Goal: Task Accomplishment & Management: Complete application form

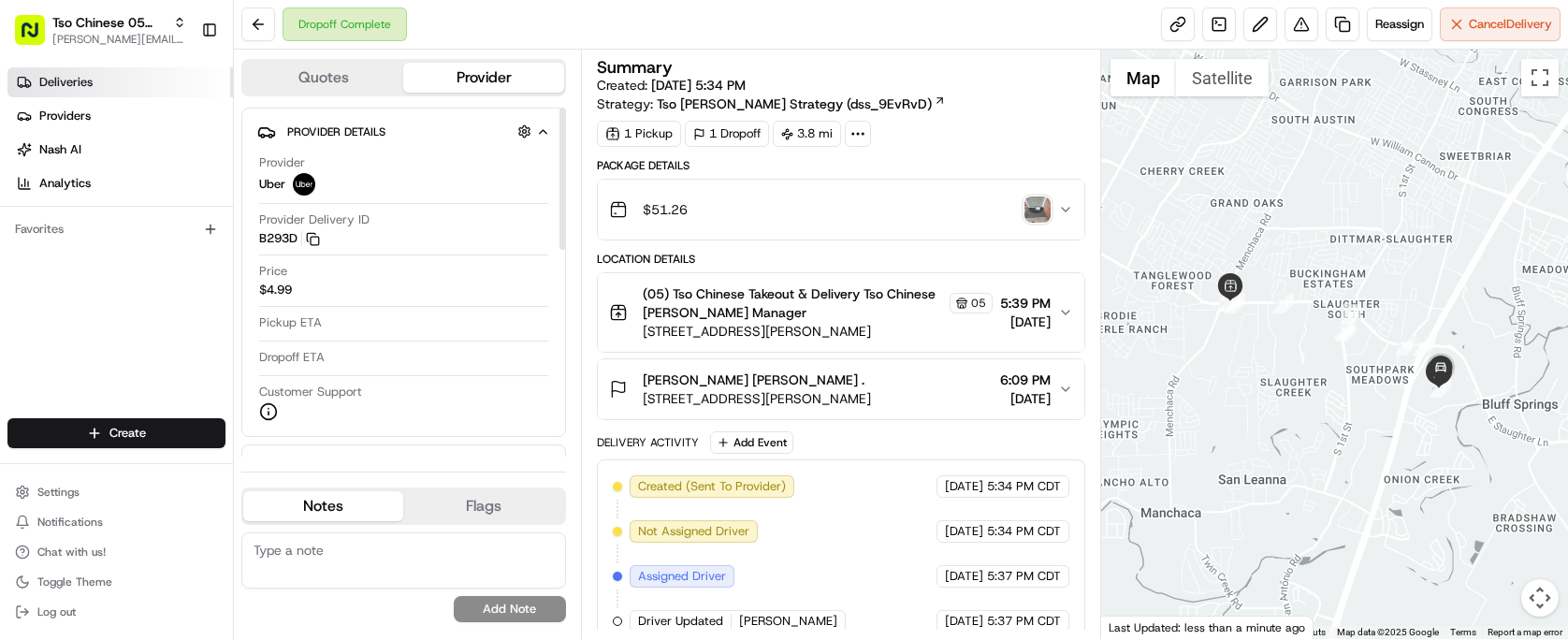
click at [207, 73] on link "Deliveries" at bounding box center [121, 82] width 226 height 30
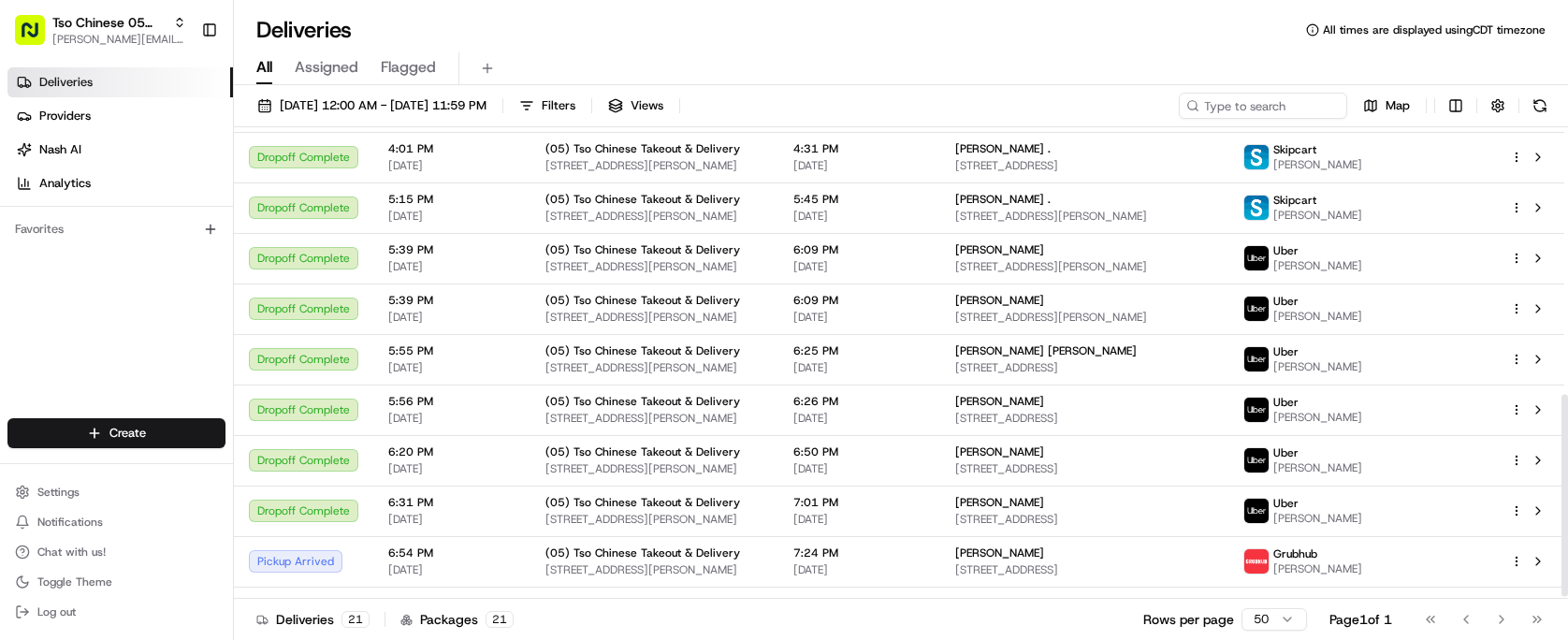
scroll to position [627, 0]
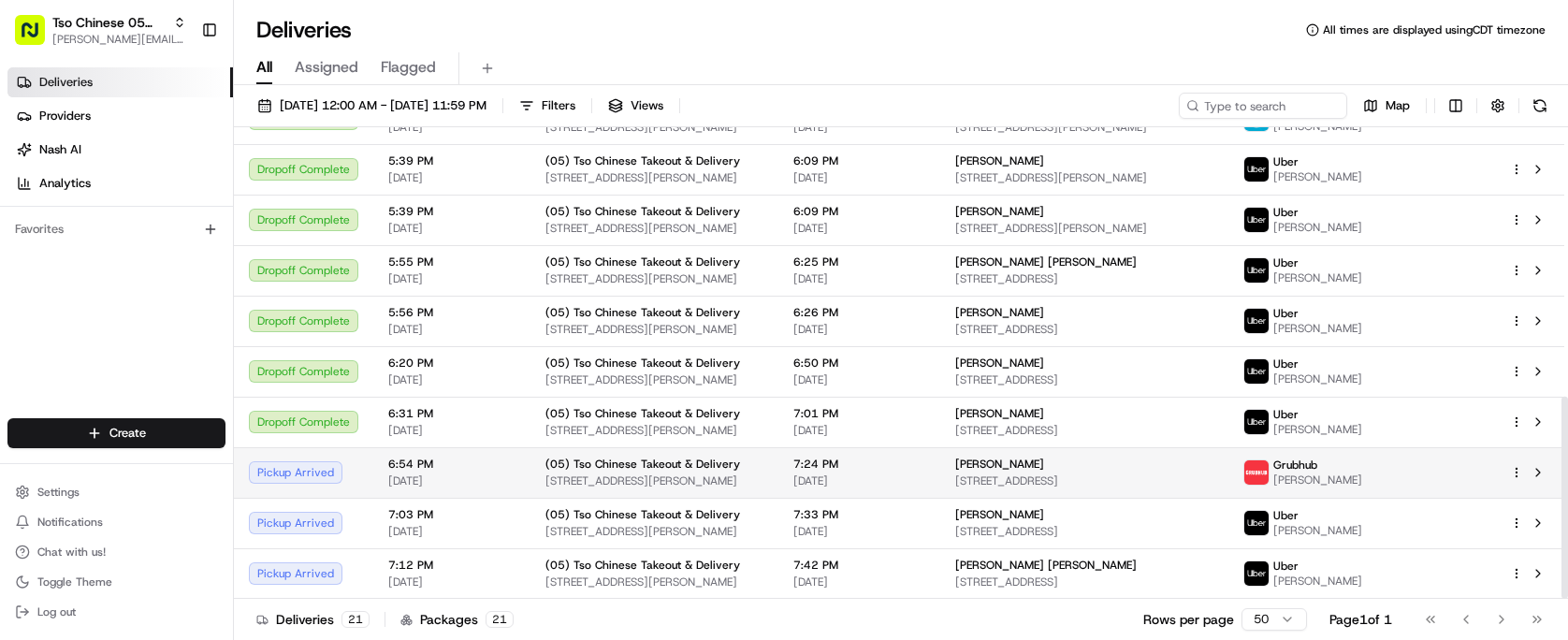
click at [1516, 470] on html "Tso Chinese 05 Menchaca [EMAIL_ADDRESS][DOMAIN_NAME] Toggle Sidebar Deliveries …" at bounding box center [784, 320] width 1568 height 640
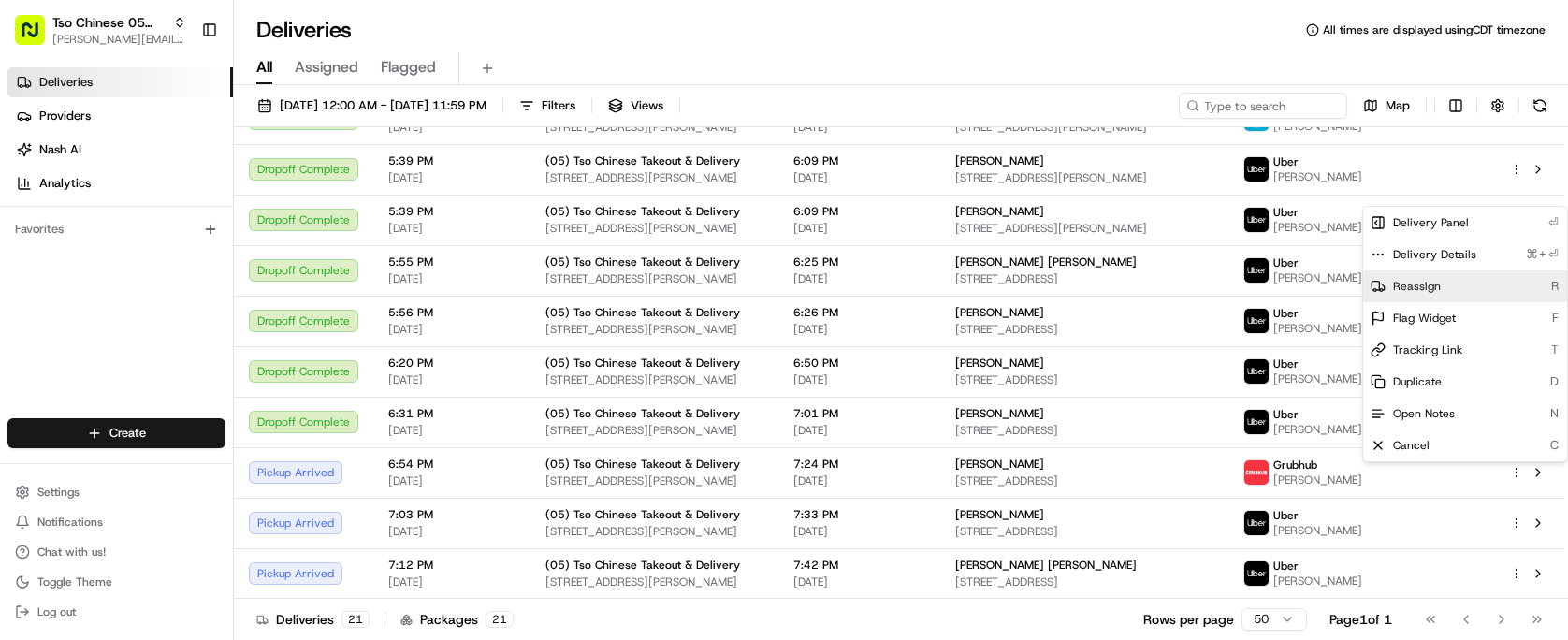
click at [1475, 289] on div "Reassign R" at bounding box center [1465, 286] width 204 height 32
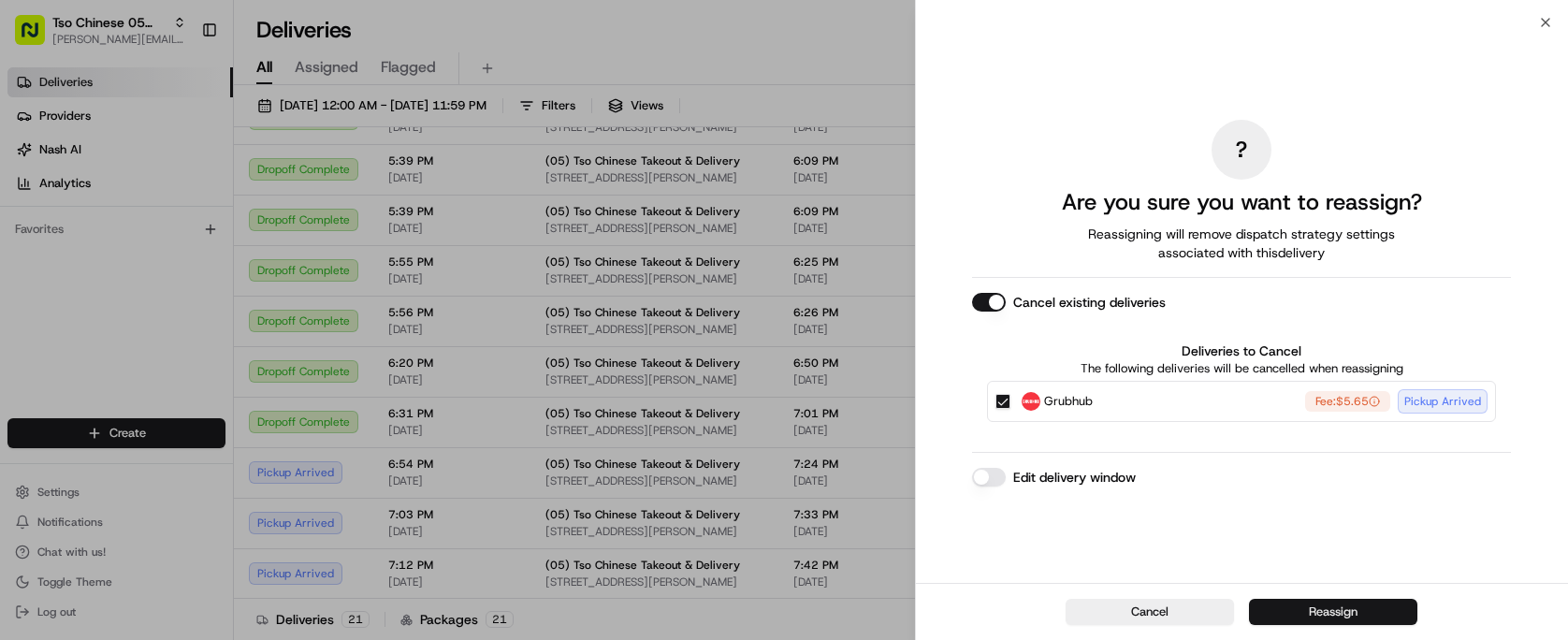
click at [1354, 611] on button "Reassign" at bounding box center [1333, 612] width 168 height 26
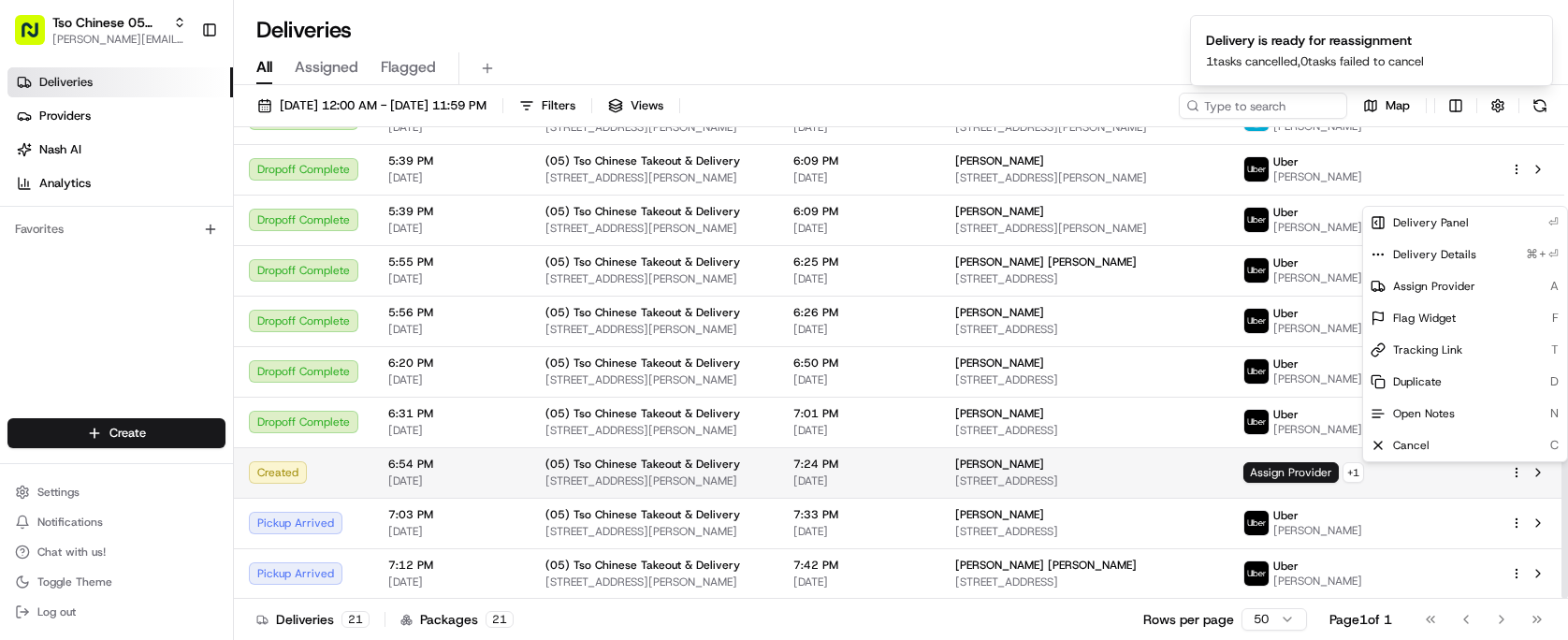
click at [1518, 475] on icon "button" at bounding box center [1516, 472] width 13 height 13
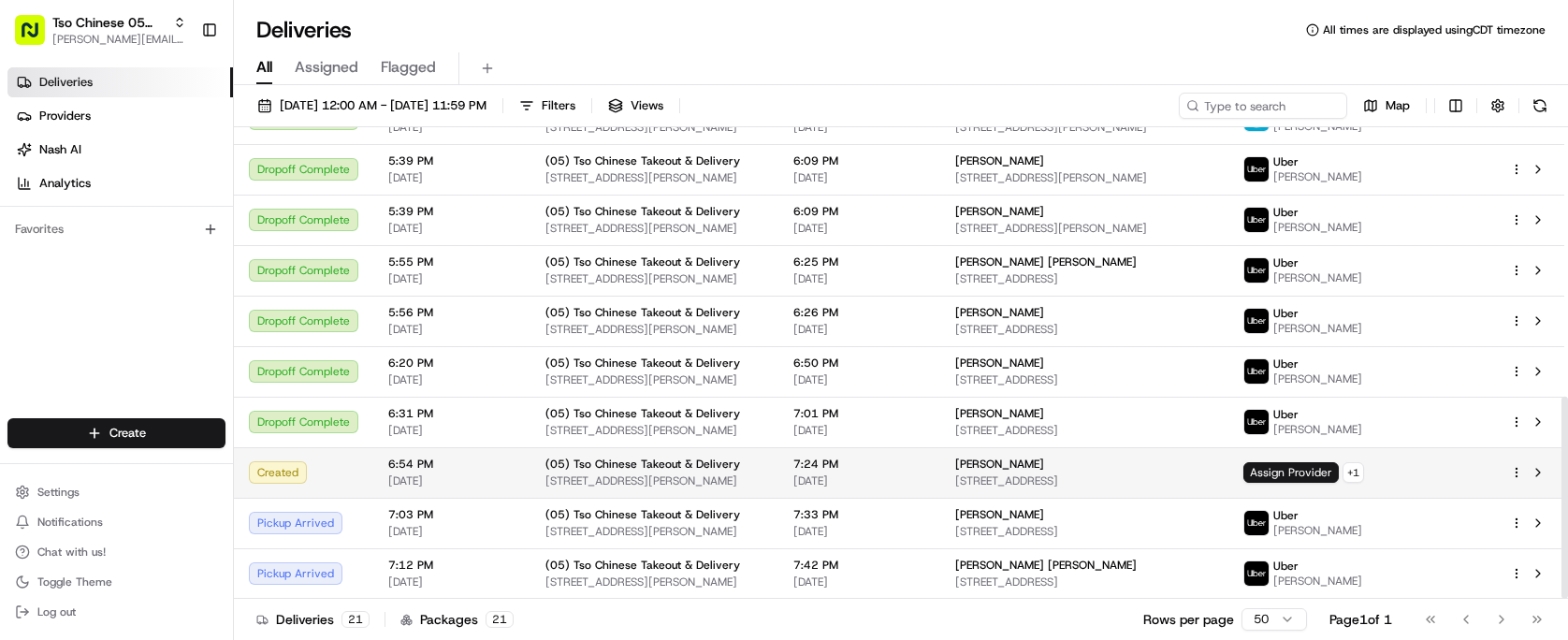
click at [1510, 467] on html "Tso Chinese 05 Menchaca paul@tsochinese.com Toggle Sidebar Deliveries Providers…" at bounding box center [784, 320] width 1568 height 640
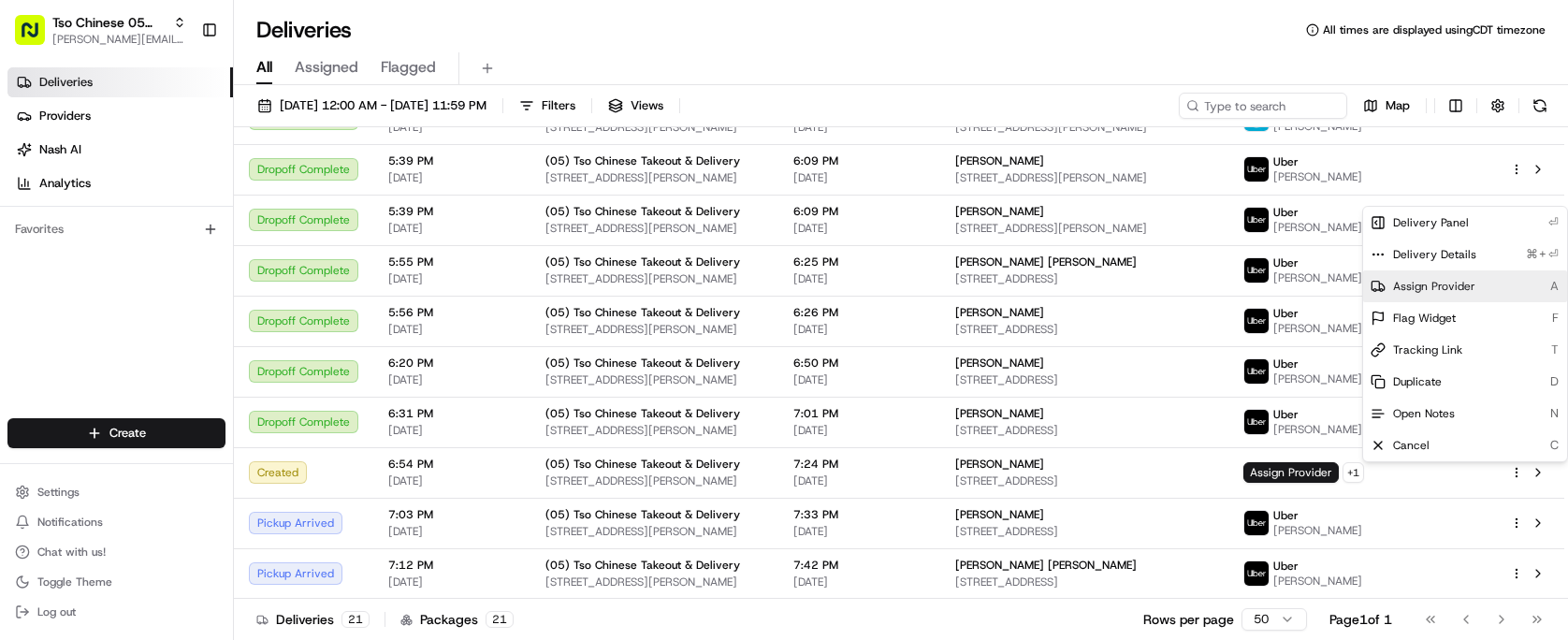
click at [1441, 285] on span "Assign Provider" at bounding box center [1434, 286] width 83 height 15
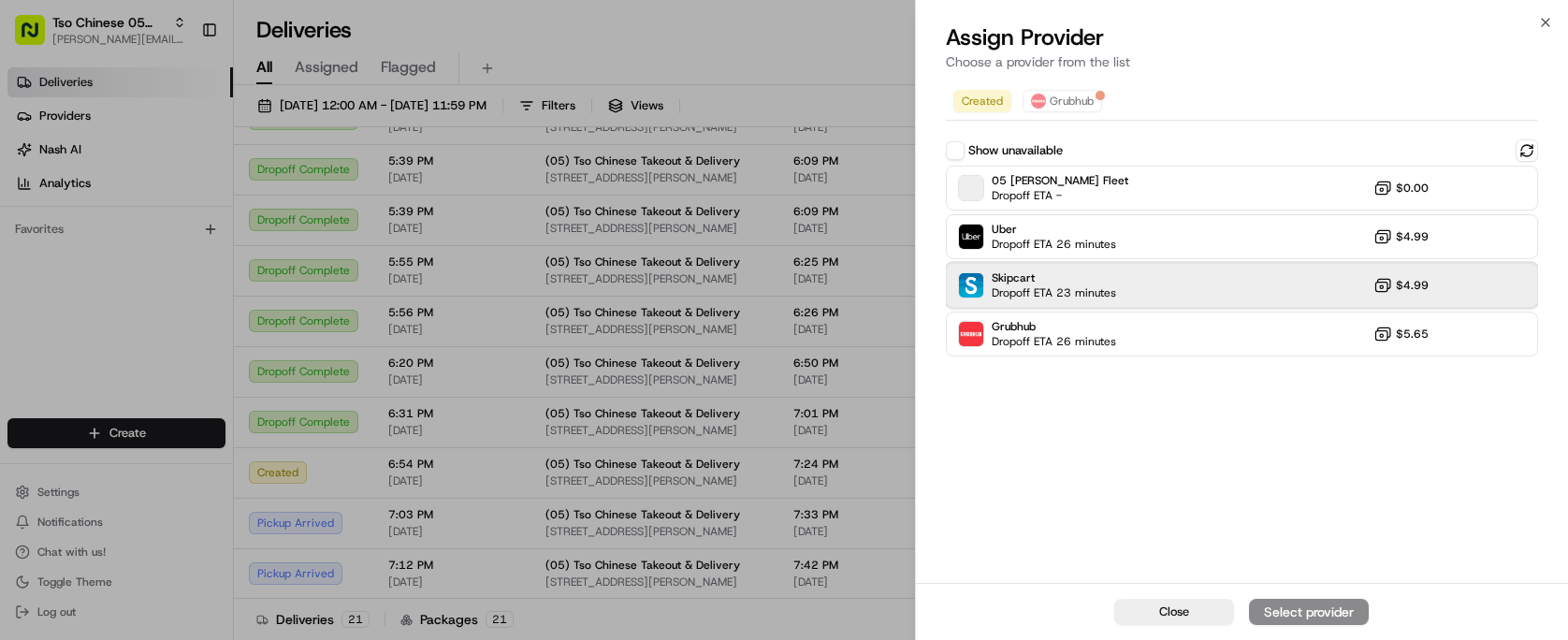
click at [1220, 282] on div "Skipcart Dropoff ETA 23 minutes $4.99" at bounding box center [1241, 285] width 592 height 45
click at [1356, 620] on button "Assign Provider" at bounding box center [1308, 612] width 120 height 26
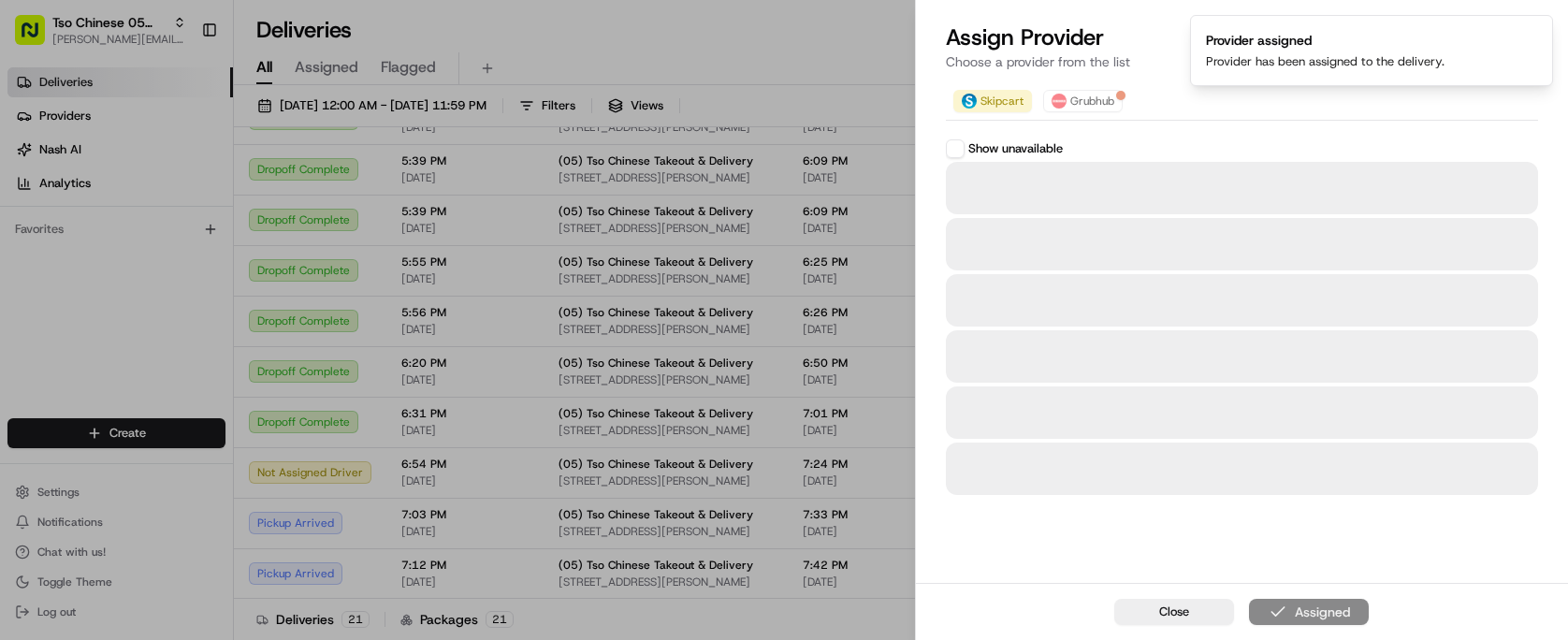
scroll to position [637, 0]
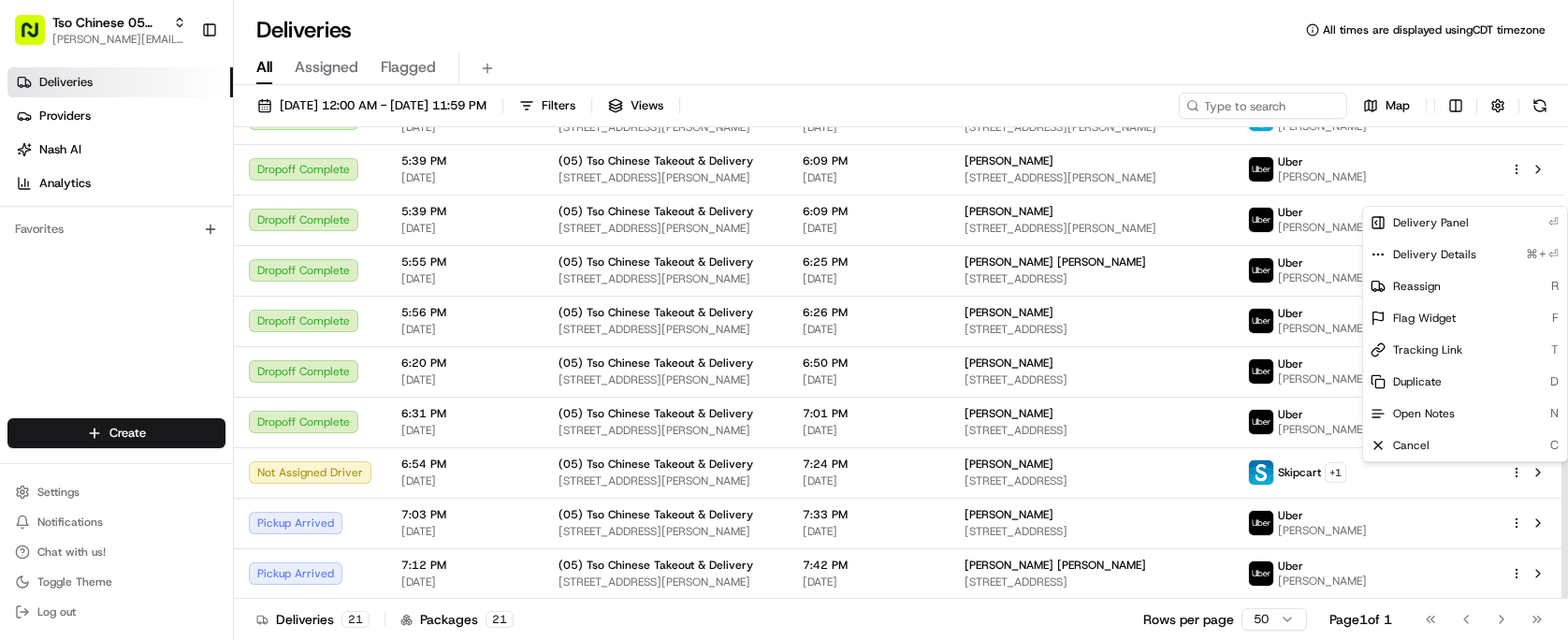
click at [162, 314] on div "Deliveries Providers Nash AI Analytics Favorites" at bounding box center [117, 245] width 233 height 370
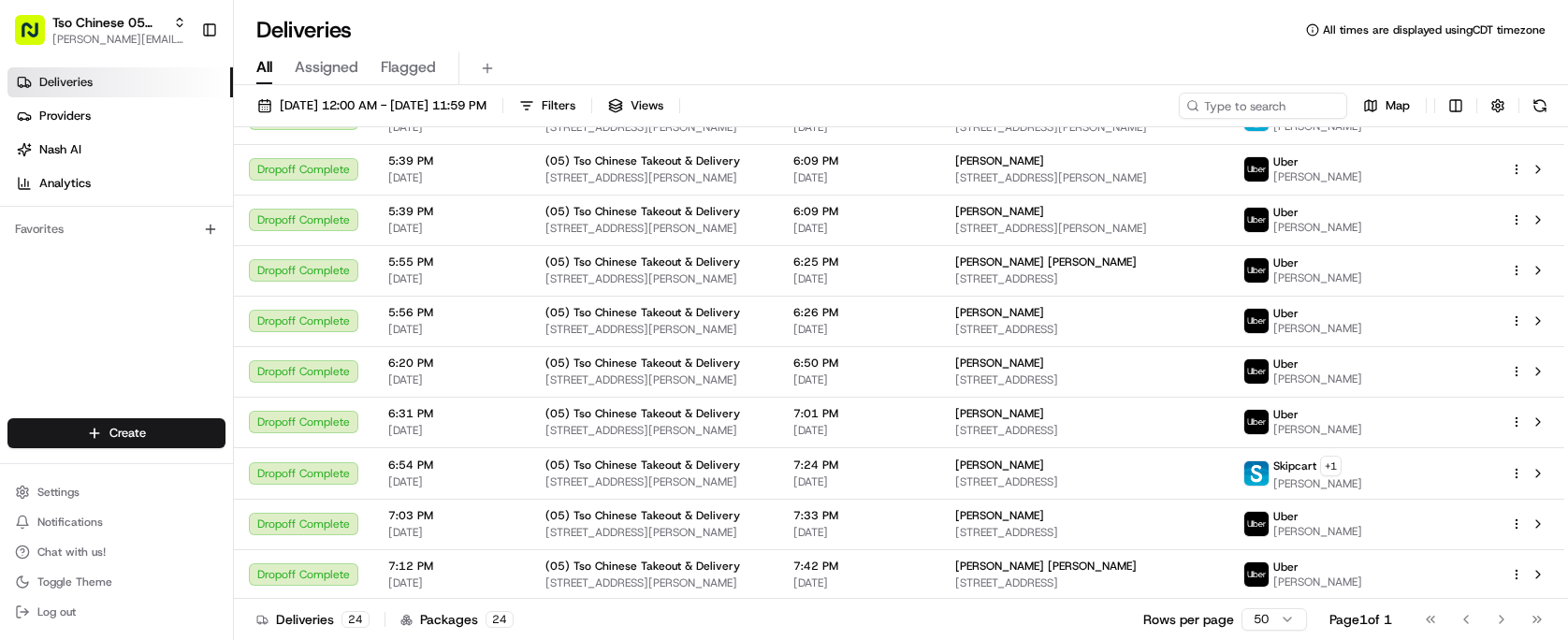
scroll to position [780, 0]
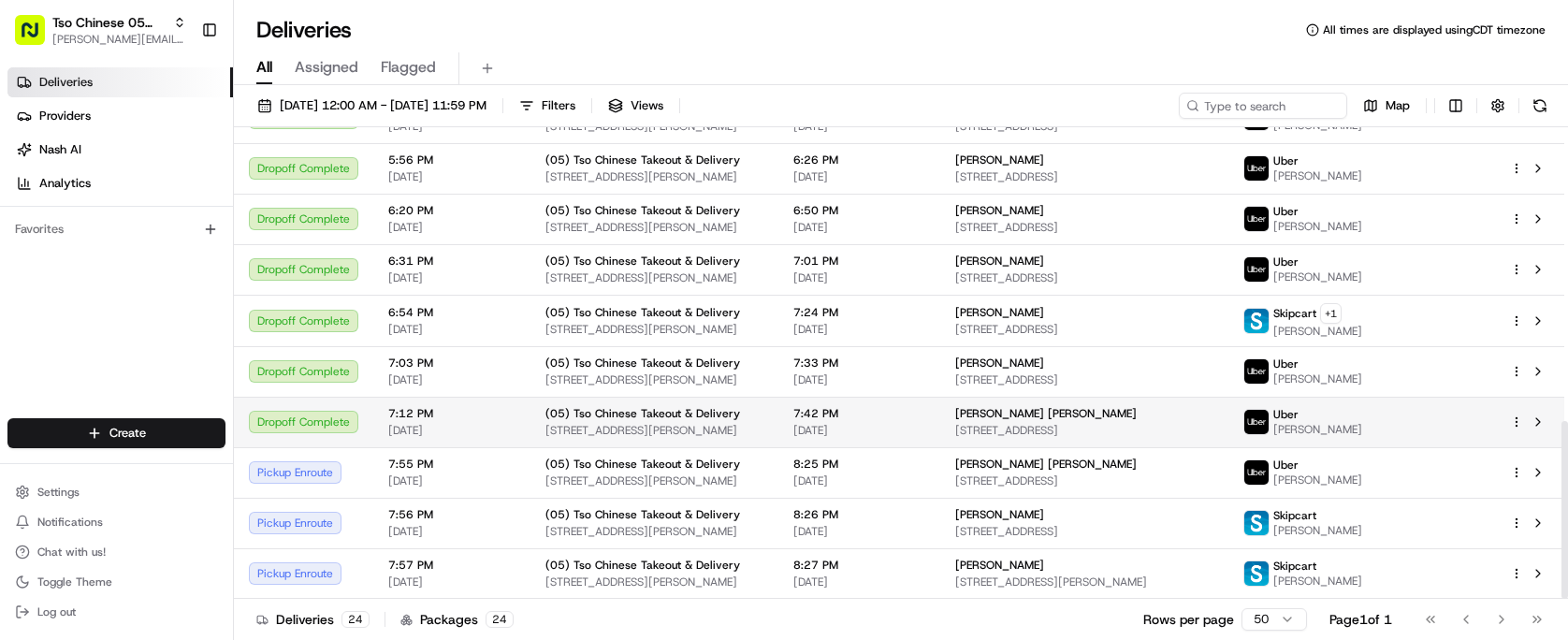
click at [763, 421] on div "(05) Tso Chinese Takeout & Delivery 1824 W Slaughter Ln, Ste 100, Austin, TX 78…" at bounding box center [654, 422] width 218 height 32
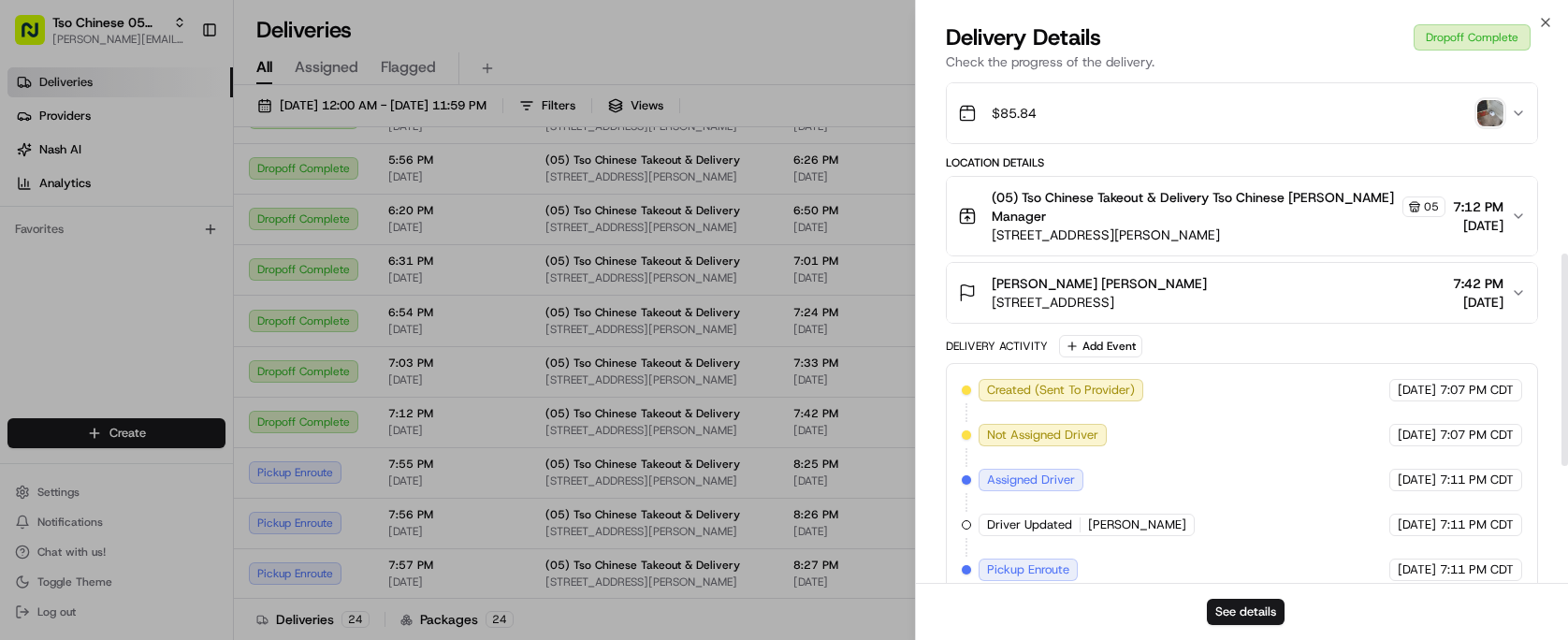
scroll to position [416, 0]
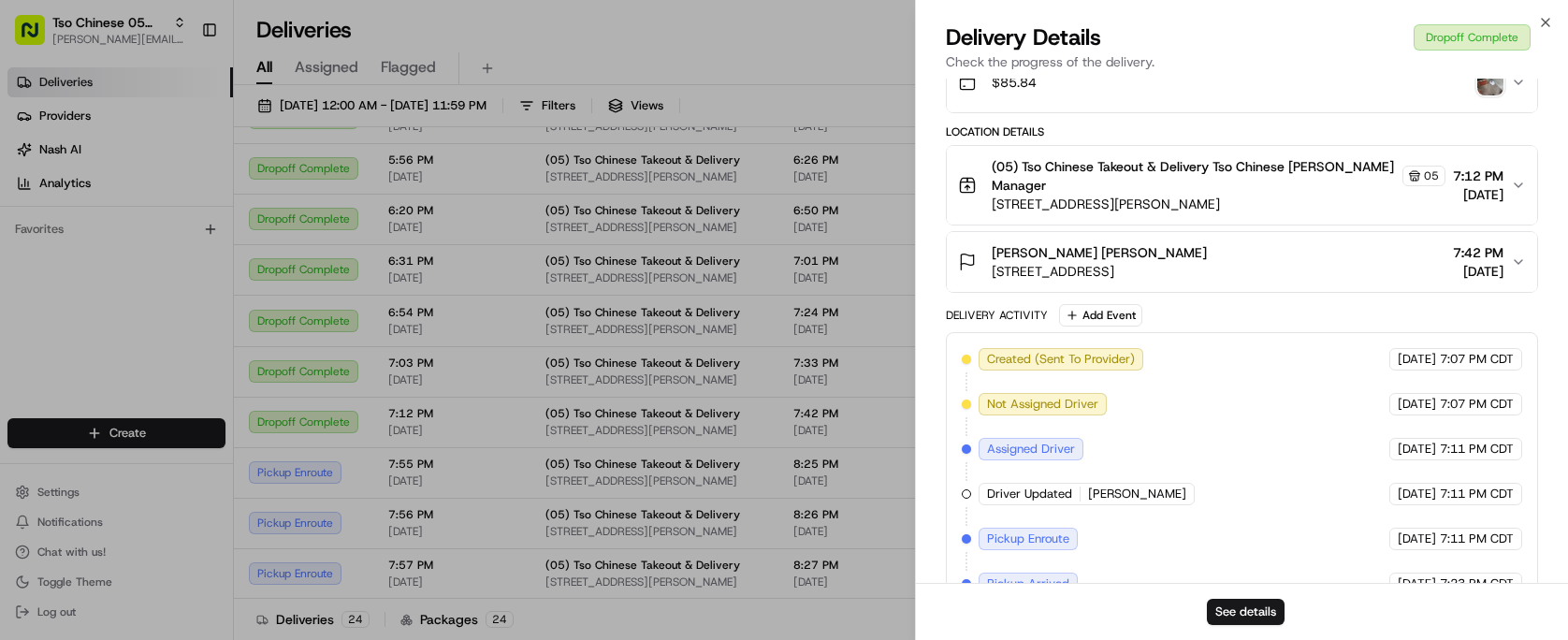
click at [1519, 89] on icon "button" at bounding box center [1517, 82] width 15 height 15
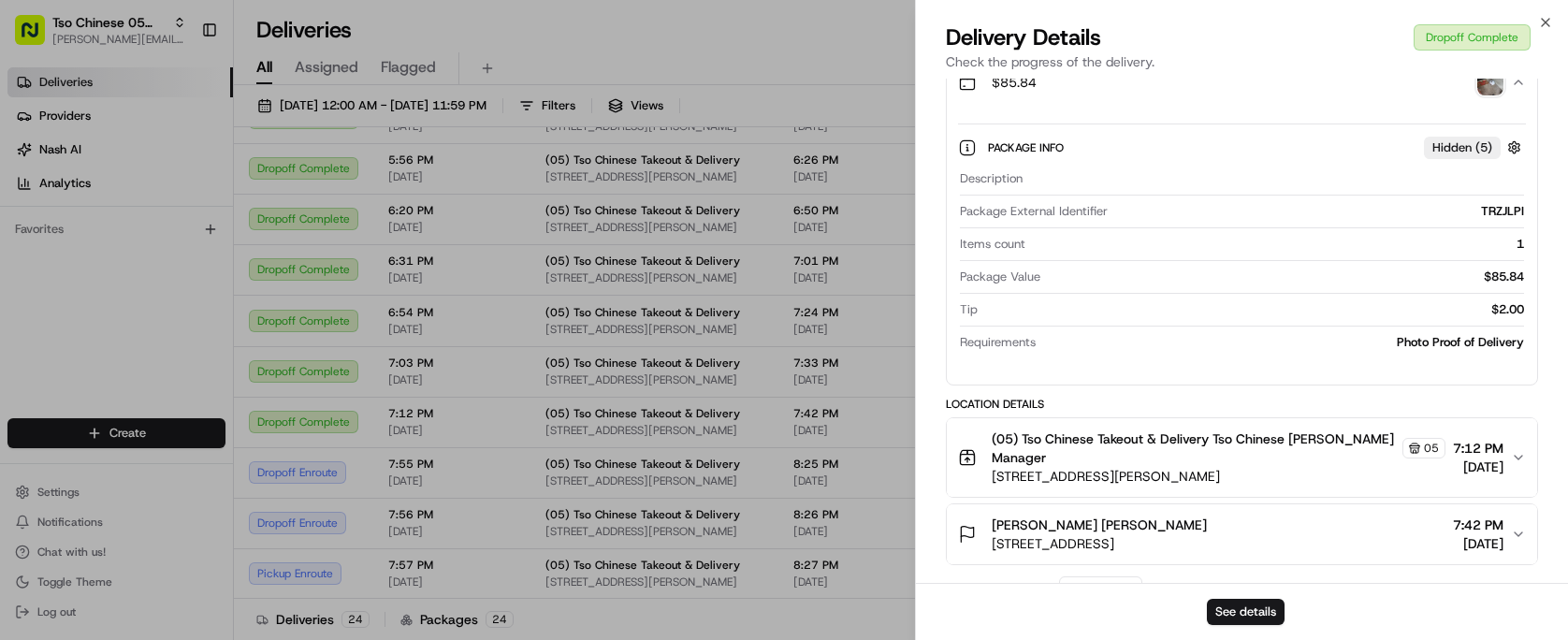
click at [672, 160] on span "(05) Tso Chinese Takeout & Delivery" at bounding box center [643, 160] width 194 height 15
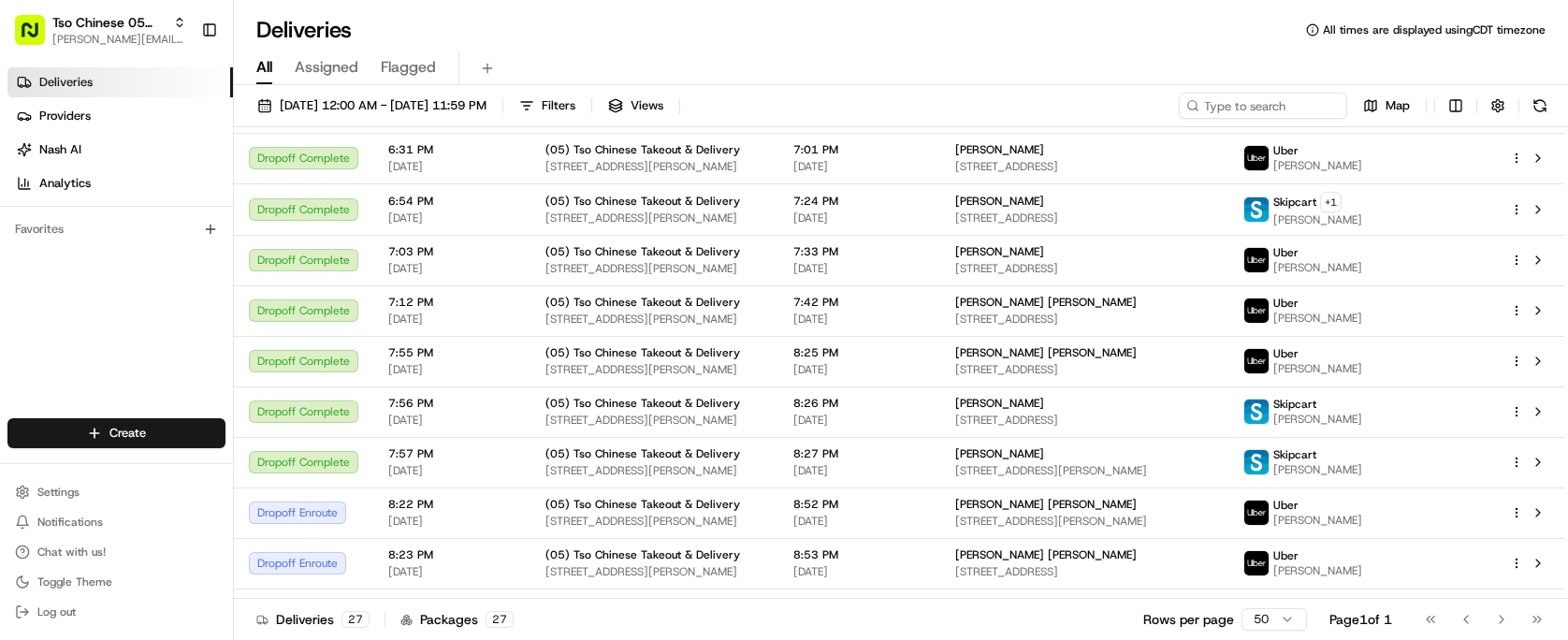
scroll to position [881, 0]
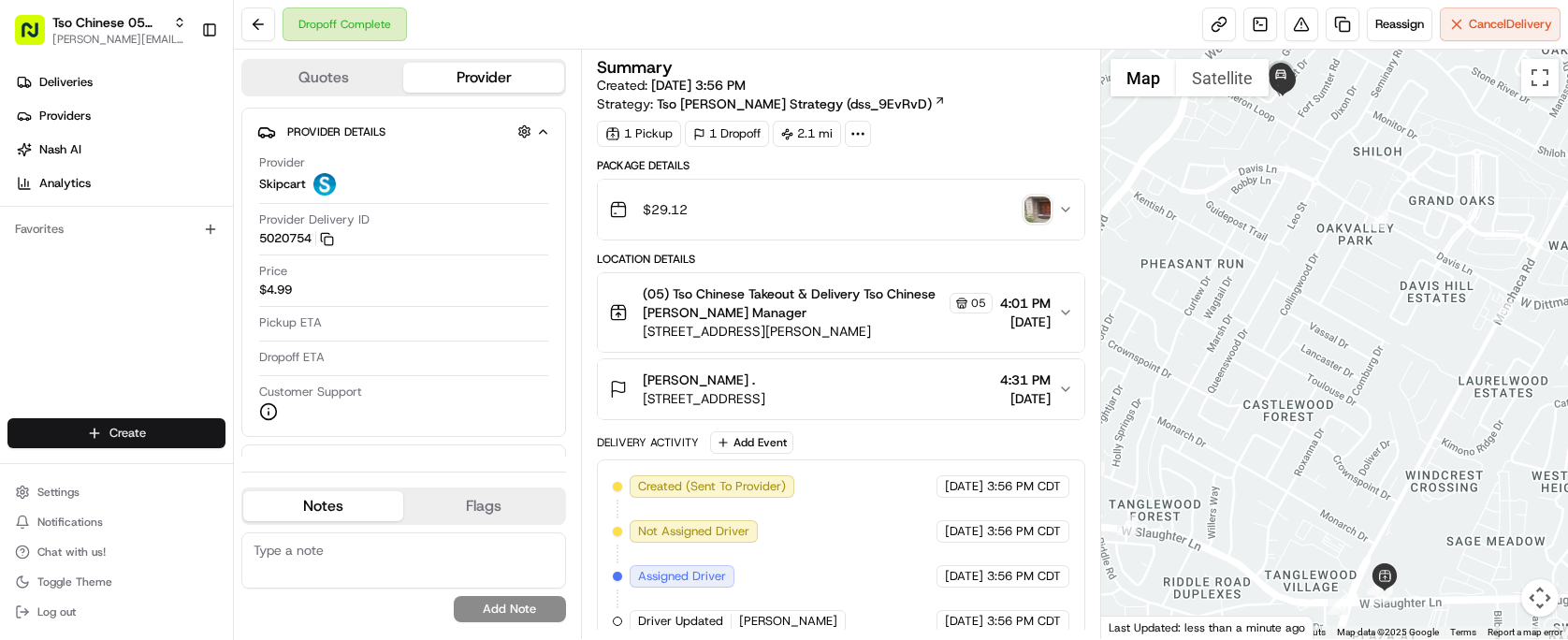
click at [179, 436] on html "Tso Chinese 05 Menchaca paul@tsochinese.com Toggle Sidebar Deliveries Providers…" at bounding box center [784, 320] width 1568 height 640
click at [401, 453] on link "Delivery" at bounding box center [338, 468] width 209 height 34
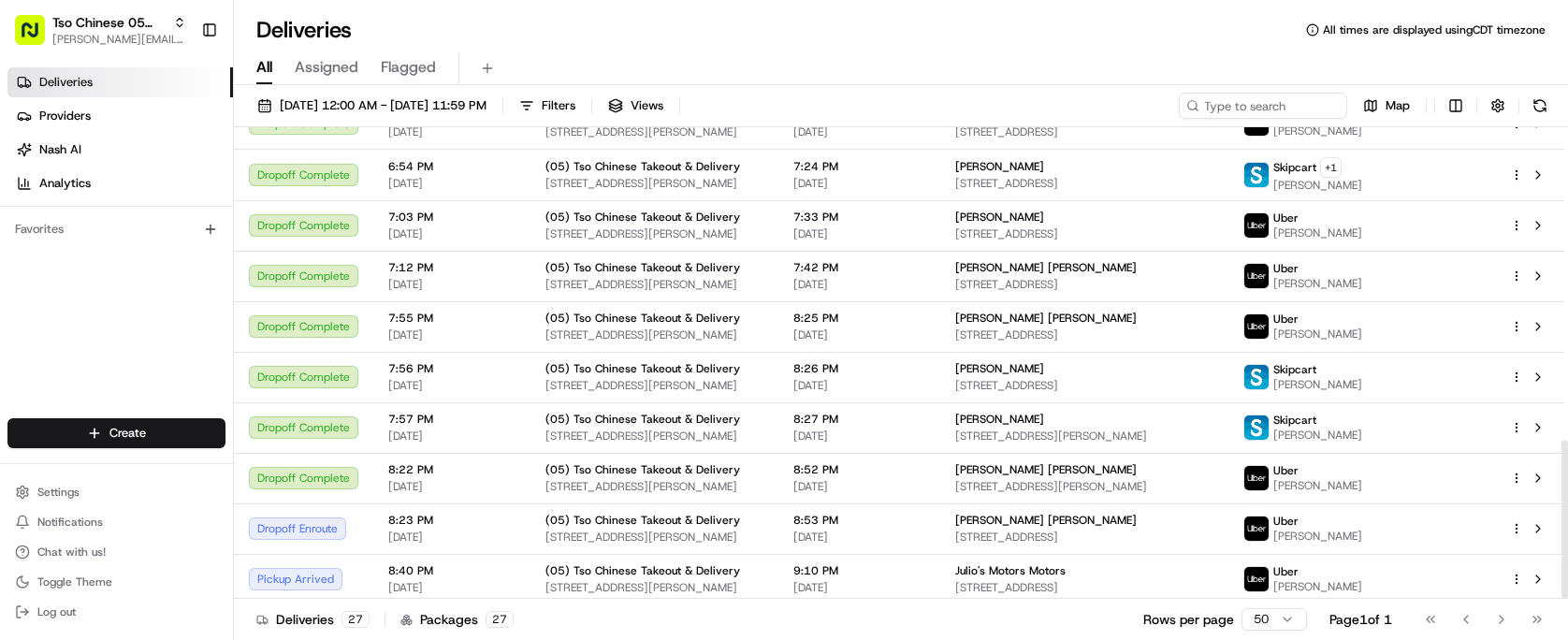
scroll to position [932, 0]
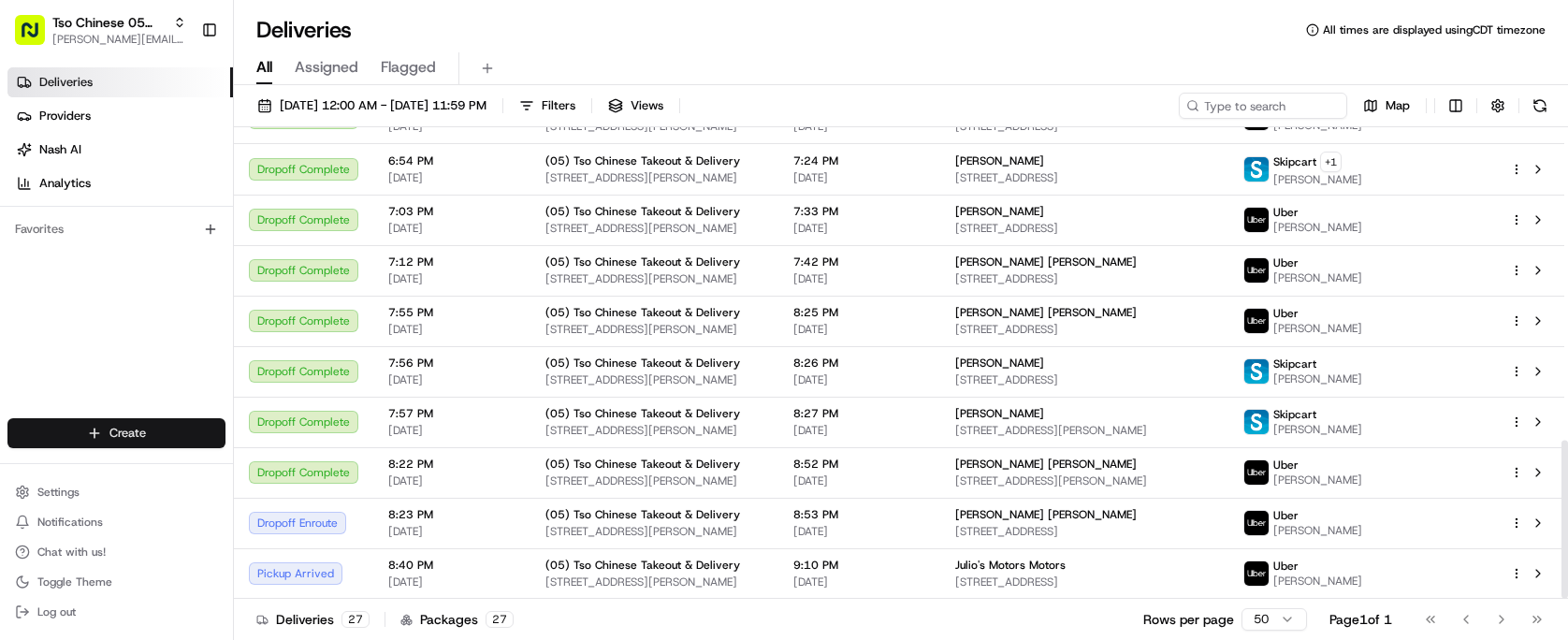
click at [125, 424] on html "Tso Chinese 05 Menchaca [EMAIL_ADDRESS][DOMAIN_NAME] Toggle Sidebar Deliveries …" at bounding box center [784, 320] width 1568 height 640
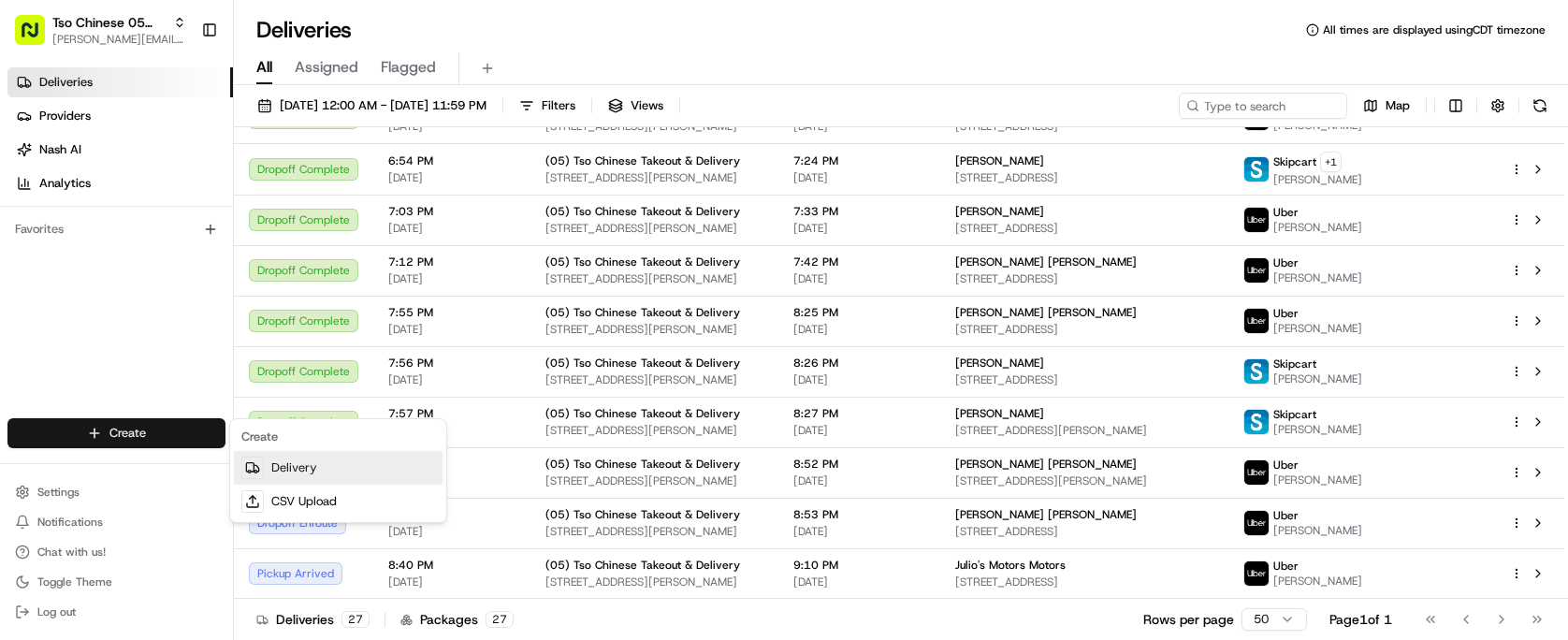
click at [283, 467] on link "Delivery" at bounding box center [338, 468] width 209 height 34
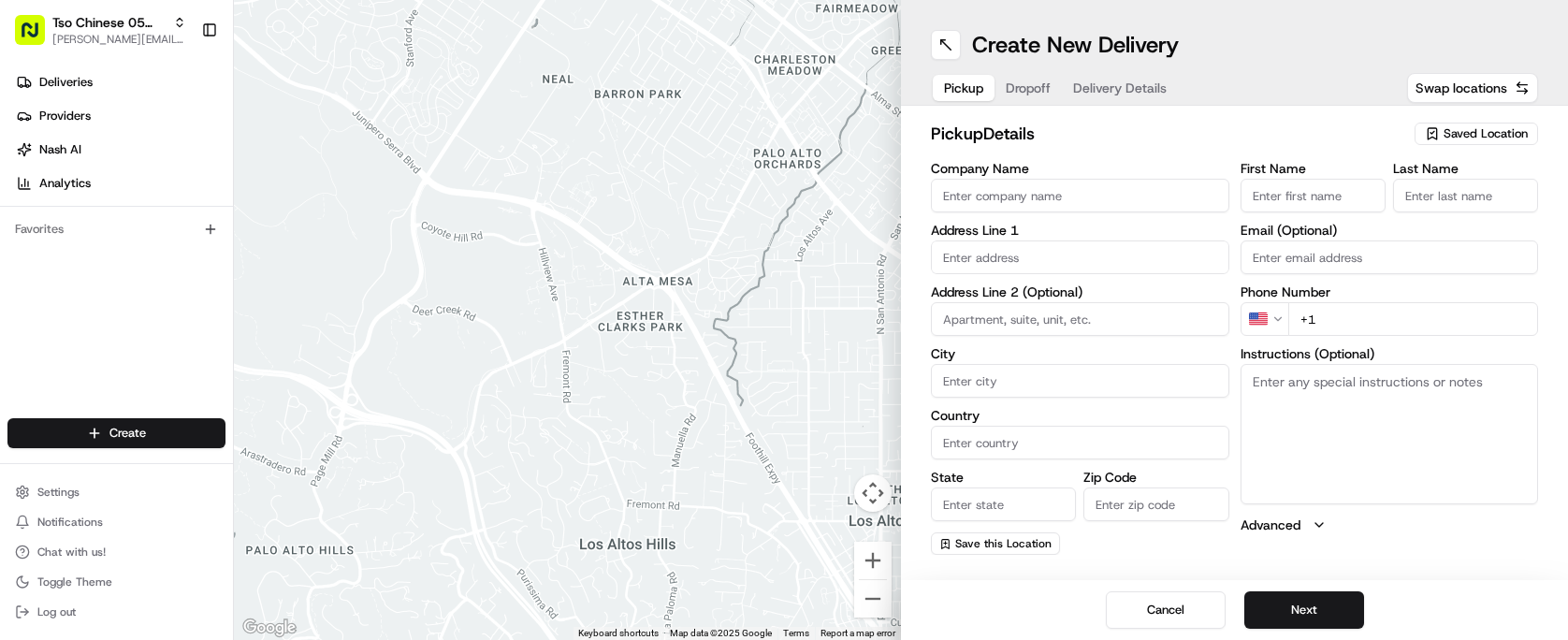
click at [1452, 138] on span "Saved Location" at bounding box center [1485, 133] width 85 height 17
click at [1447, 203] on span "(05) Tso Chinese Takeout & Delivery (05)" at bounding box center [1445, 203] width 230 height 17
type input "(05) Tso Chinese Takeout & Delivery"
type input "1824 W Slaughter Ln"
type input "Ste 100"
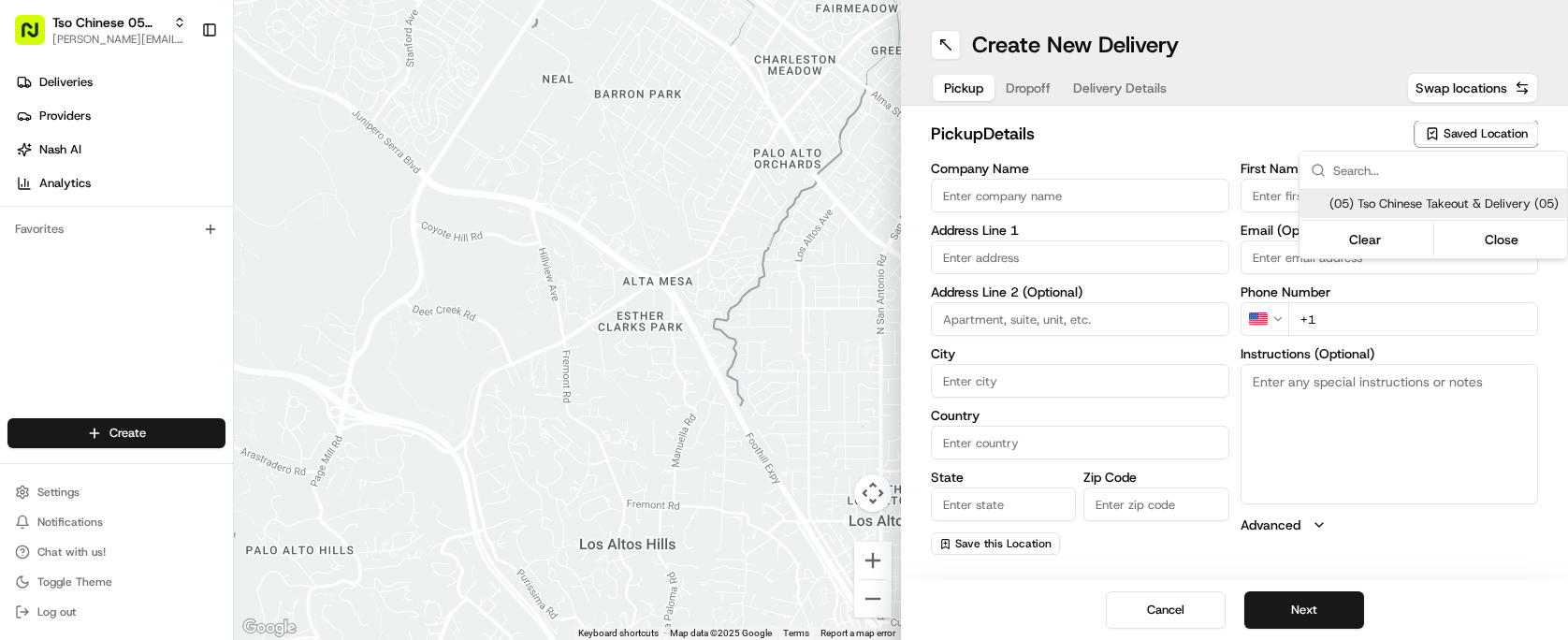
type input "Austin"
type input "US"
type input "TX"
type input "78748"
type input "Tso Chinese"
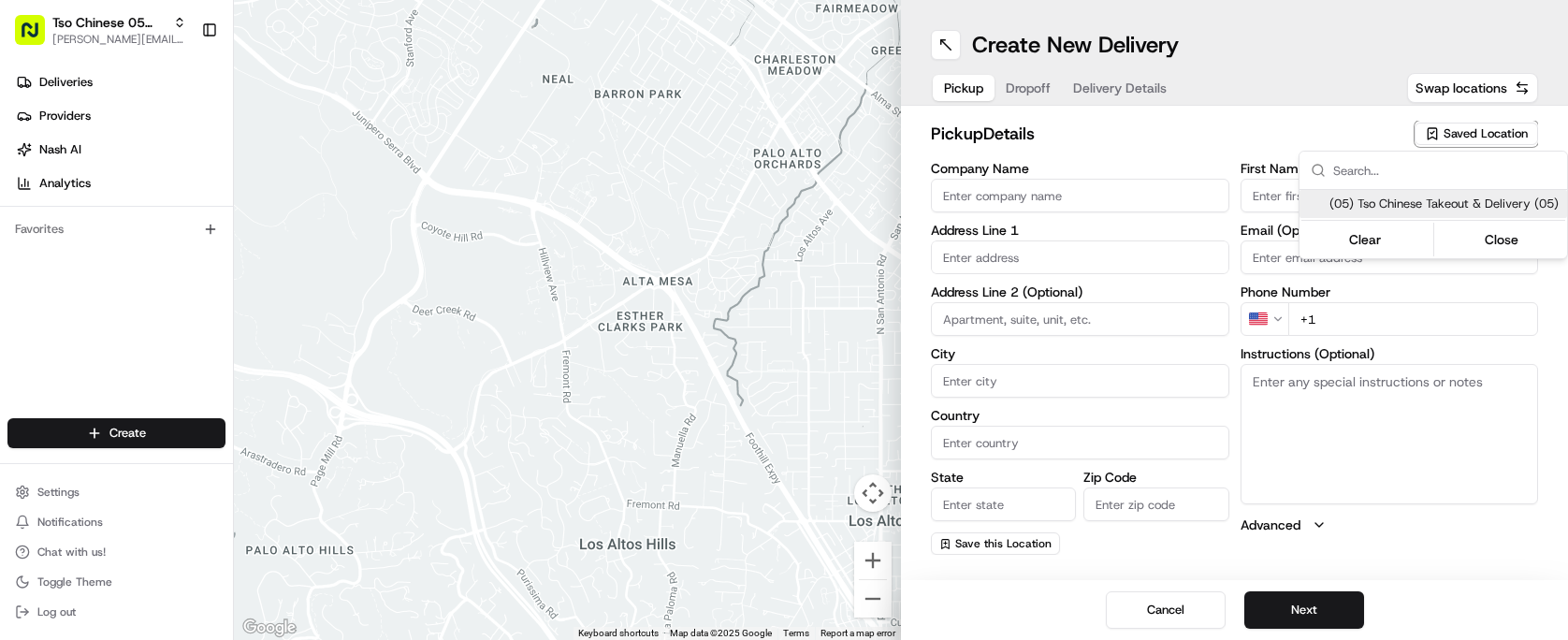
type input "Menchaca Manager"
type input "[EMAIL_ADDRESS][DOMAIN_NAME]"
type input "[PHONE_NUMBER]"
type textarea "Submit a picture displaying address & food as Proof of Delivery. Envía una foto…"
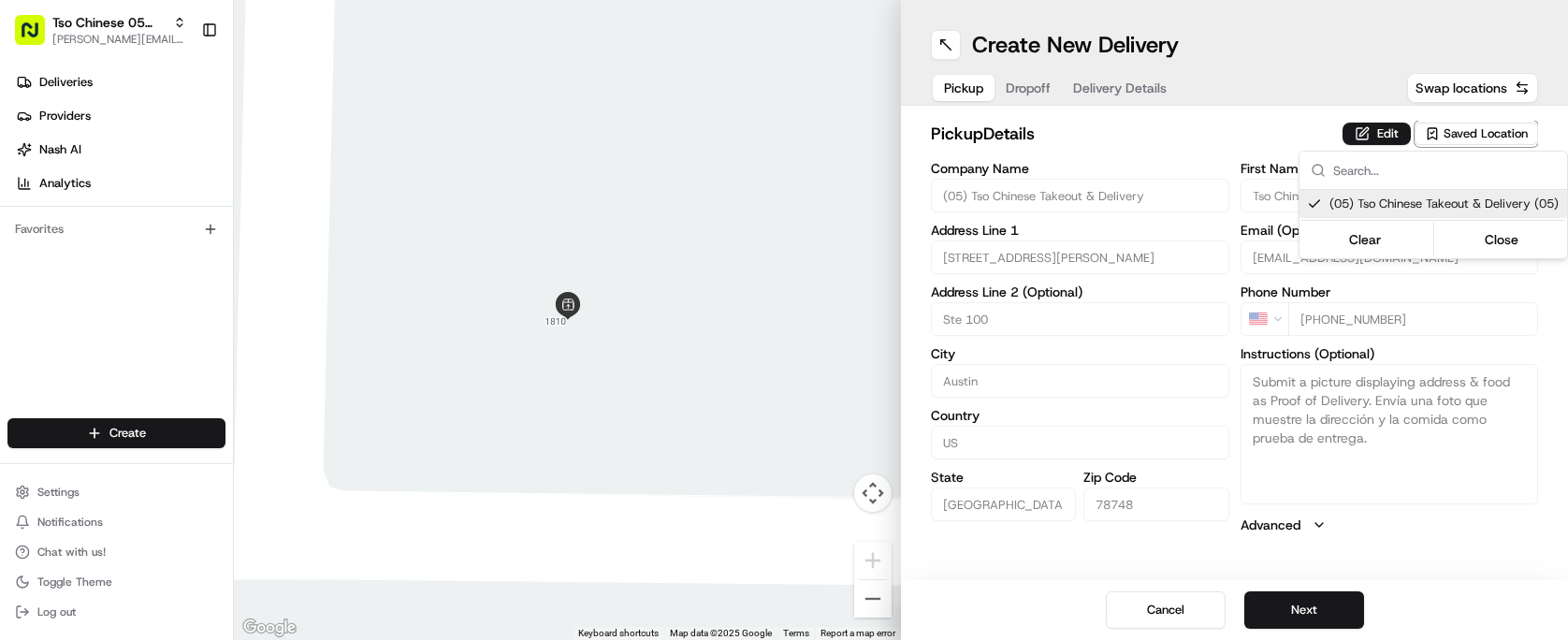
click at [1167, 102] on html "Tso Chinese 05 Menchaca paul@tsochinese.com Toggle Sidebar Deliveries Providers…" at bounding box center [784, 320] width 1568 height 640
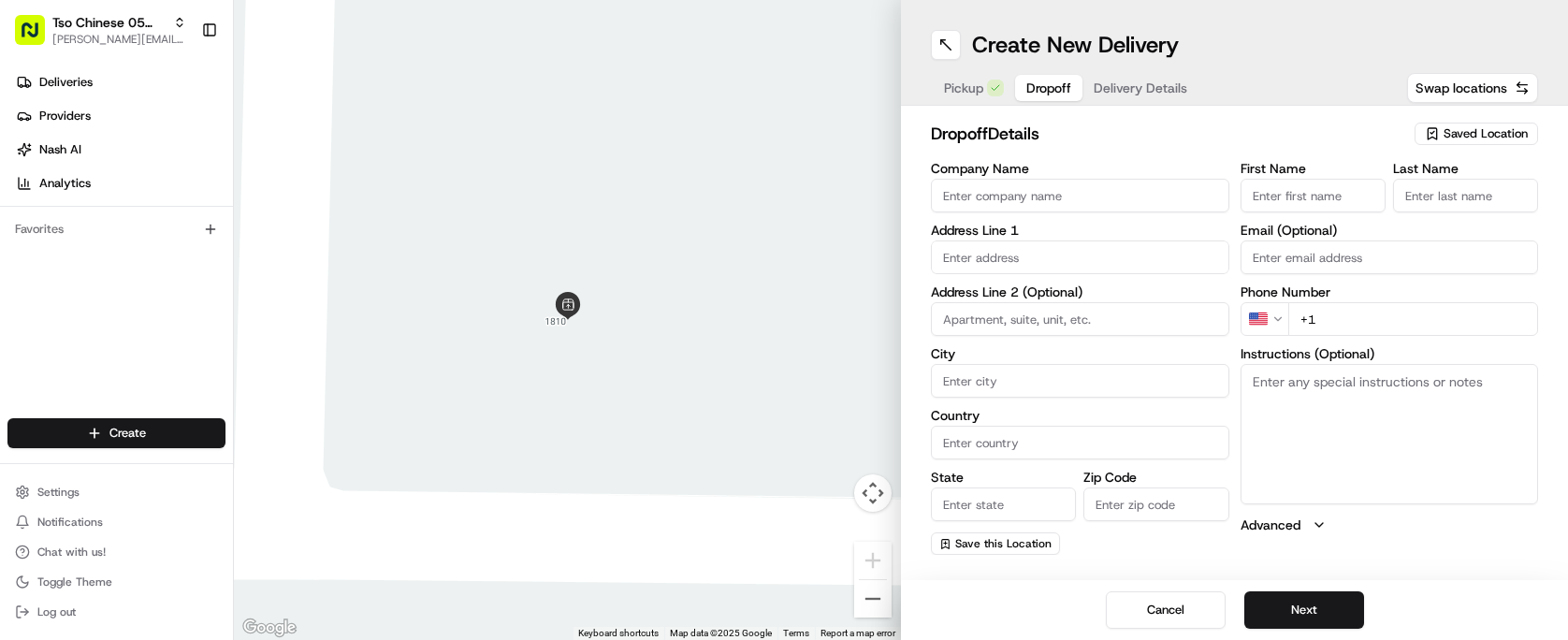
click at [1035, 89] on span "Dropoff" at bounding box center [1049, 88] width 45 height 18
click at [1135, 81] on span "Delivery Details" at bounding box center [1140, 88] width 93 height 18
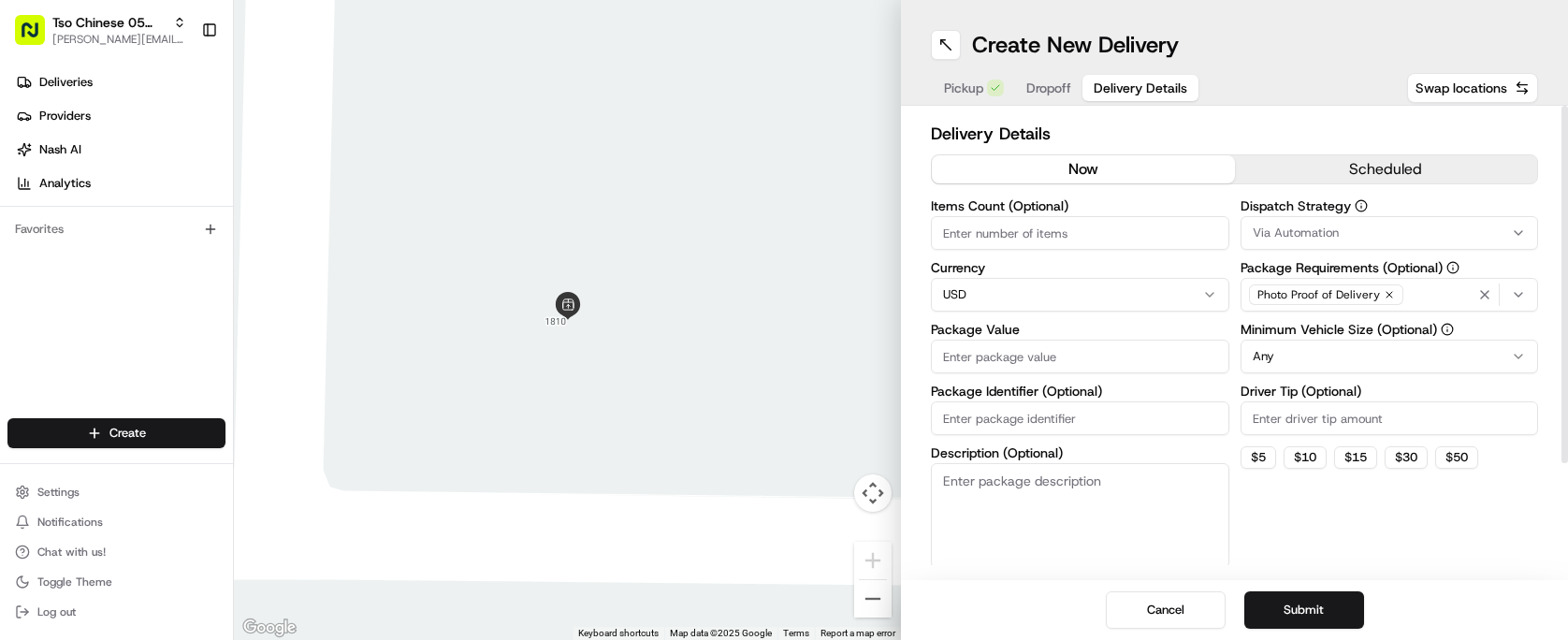
click at [1052, 408] on input "Package Identifier (Optional)" at bounding box center [1080, 418] width 298 height 34
paste input "DDGYUUQ"
type input "DDGYUUQ"
click at [1252, 409] on input "Driver Tip (Optional)" at bounding box center [1389, 418] width 298 height 34
type input "2.00"
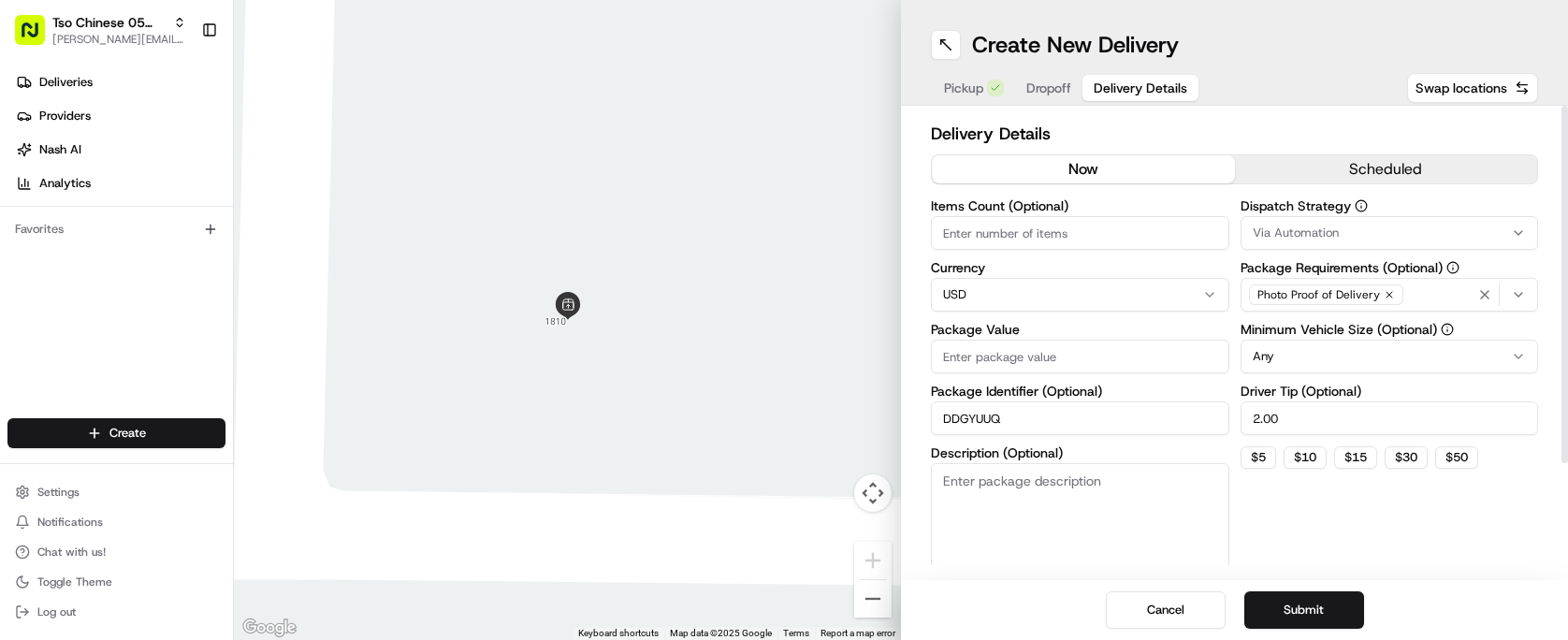
click at [1411, 216] on button "Via Automation" at bounding box center [1389, 232] width 298 height 34
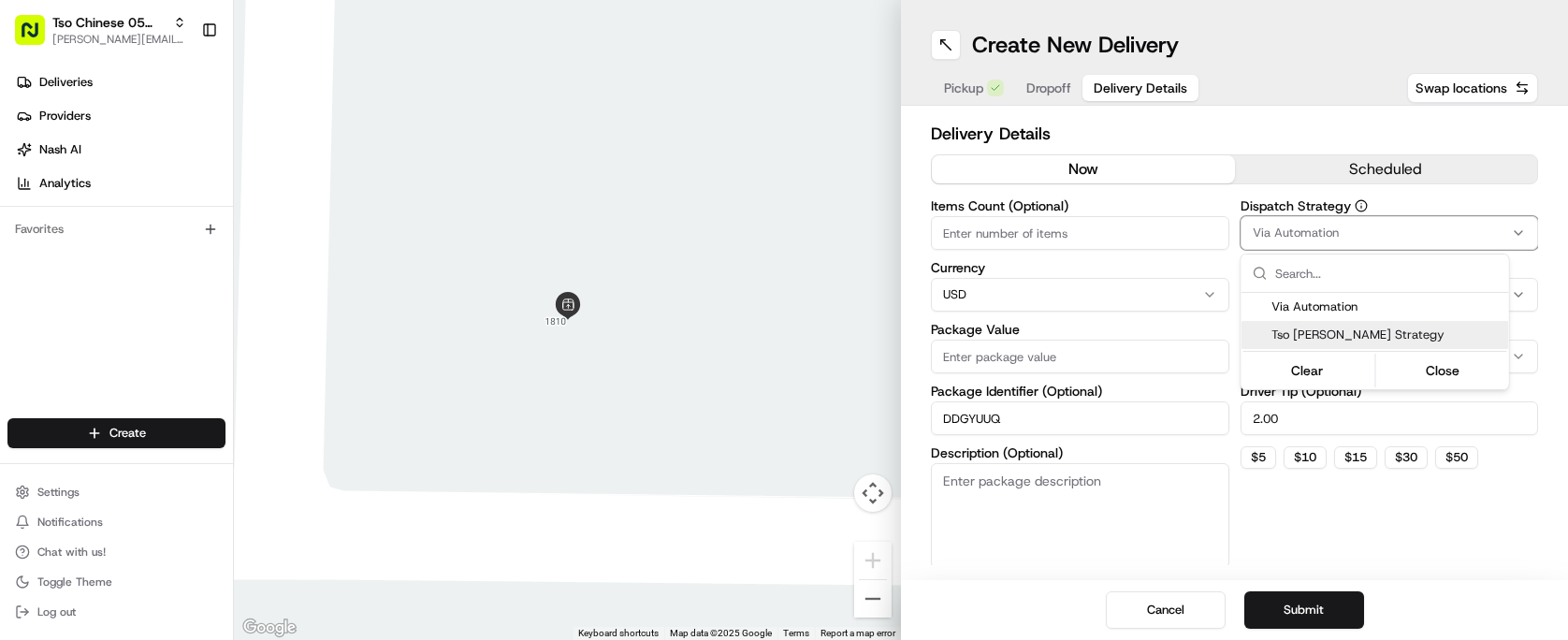
click at [1383, 327] on span "Tso Menchaca Strategy" at bounding box center [1386, 335] width 230 height 17
click at [1207, 123] on html "Tso Chinese 05 Menchaca paul@tsochinese.com Toggle Sidebar Deliveries Providers…" at bounding box center [784, 320] width 1568 height 640
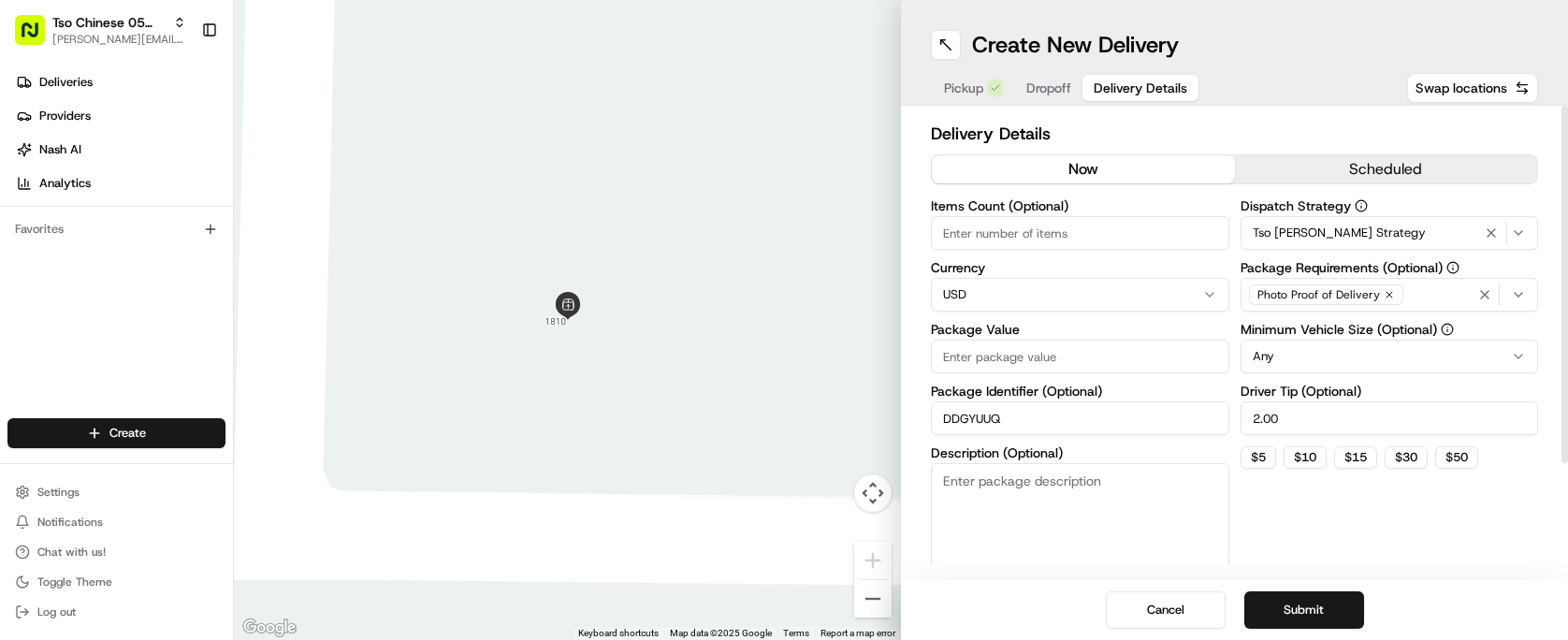
click at [1088, 343] on input "Package Value" at bounding box center [1080, 356] width 298 height 34
